Goal: Check status: Check status

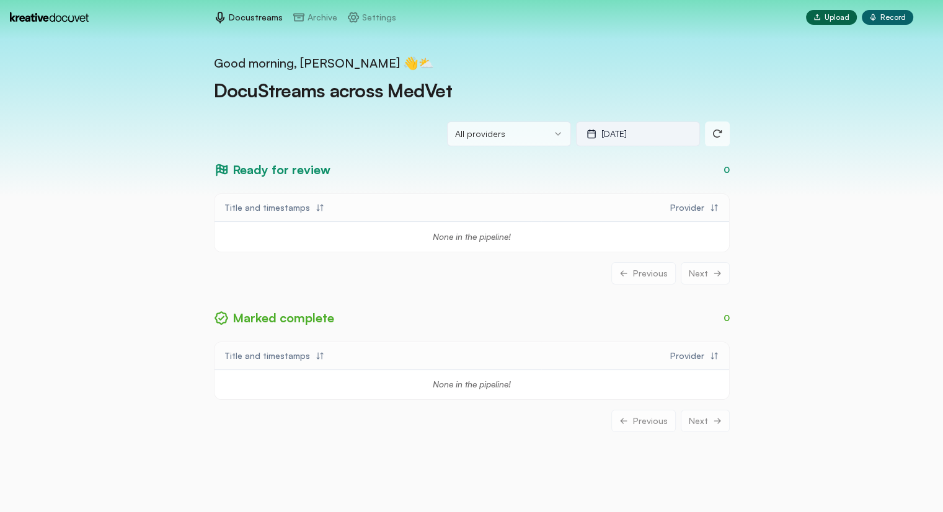
click at [672, 136] on button "[DATE] 8/18" at bounding box center [638, 134] width 124 height 25
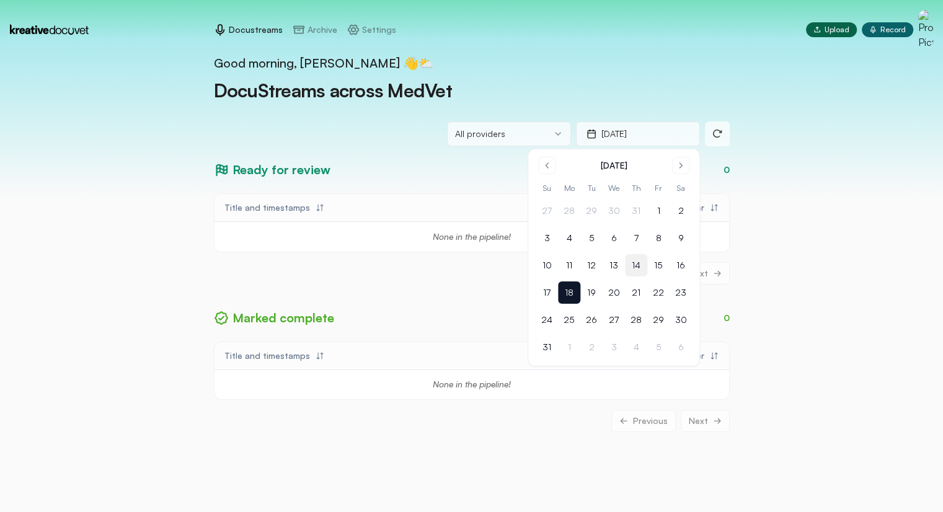
click at [634, 264] on button "14" at bounding box center [636, 265] width 22 height 22
click at [612, 264] on button "13" at bounding box center [614, 265] width 22 height 22
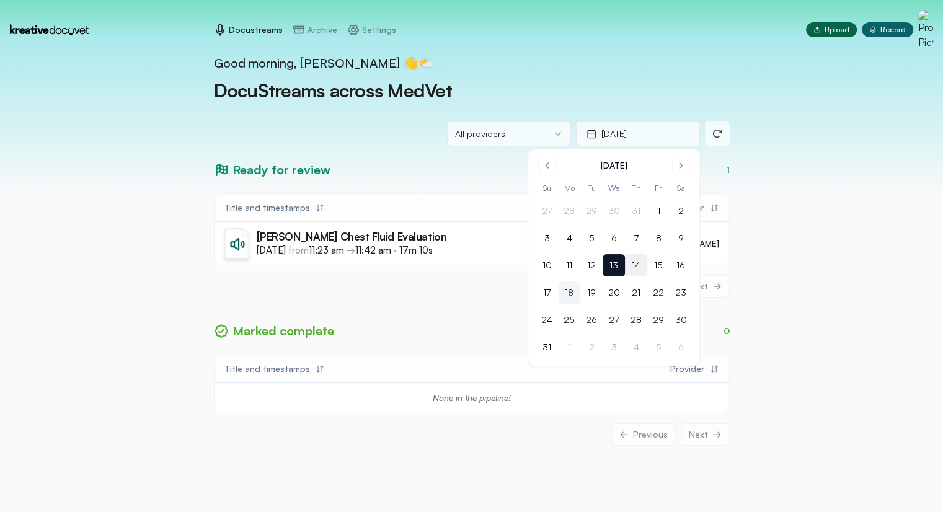
click at [635, 265] on button "14" at bounding box center [636, 265] width 22 height 22
